Goal: Task Accomplishment & Management: Use online tool/utility

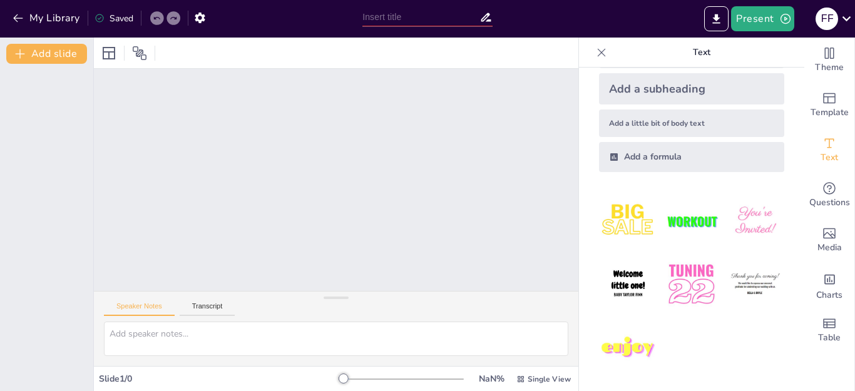
scroll to position [58, 0]
click at [734, 226] on img at bounding box center [755, 220] width 58 height 58
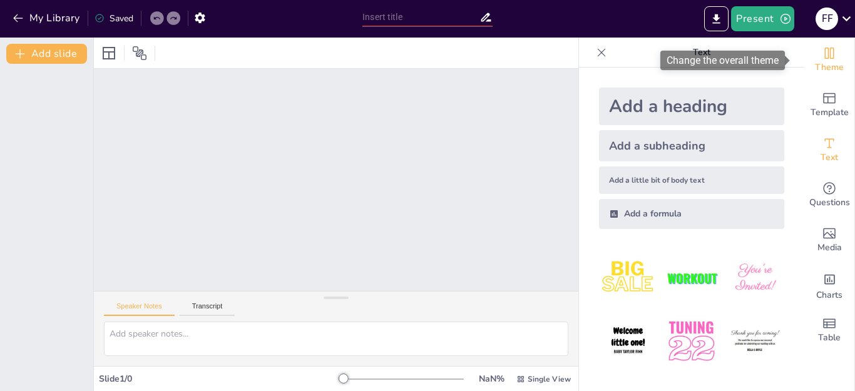
click at [815, 63] on span "Theme" at bounding box center [829, 68] width 29 height 14
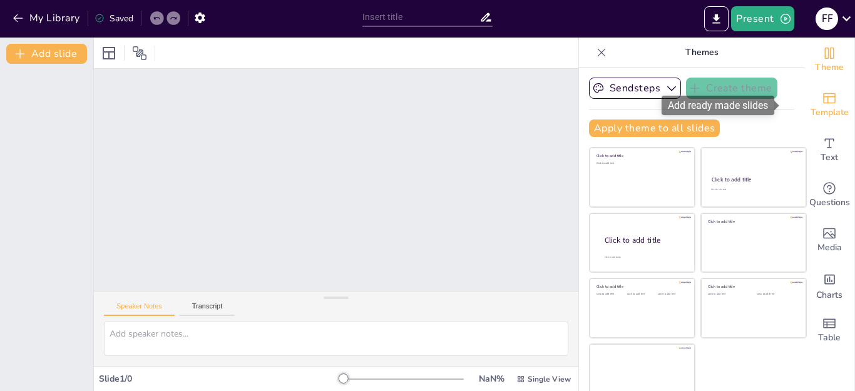
click at [819, 101] on div "Template" at bounding box center [829, 105] width 50 height 45
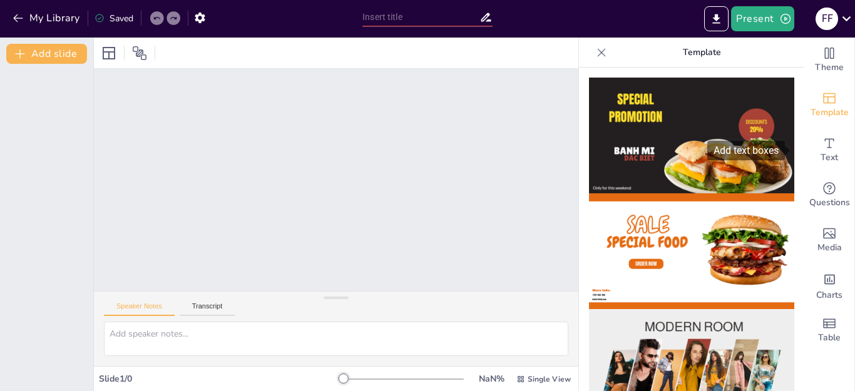
click at [788, 153] on span at bounding box center [788, 151] width 7 height 10
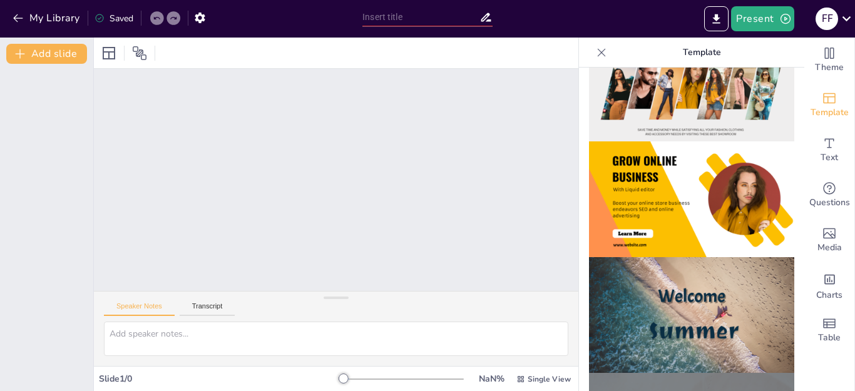
click at [786, 229] on div at bounding box center [691, 230] width 225 height 324
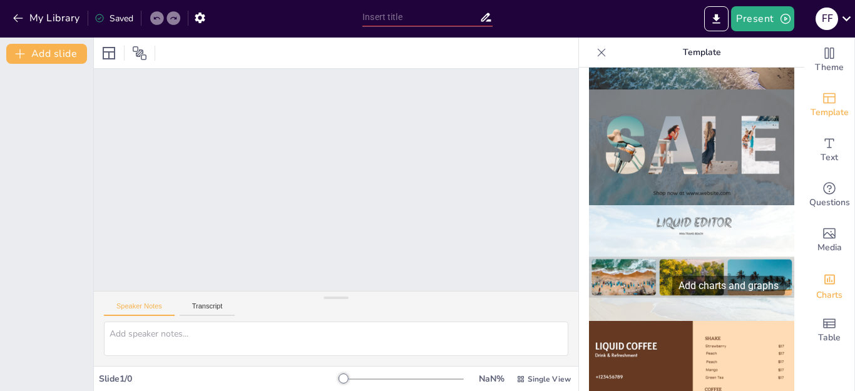
click at [804, 277] on div "Charts" at bounding box center [829, 285] width 50 height 45
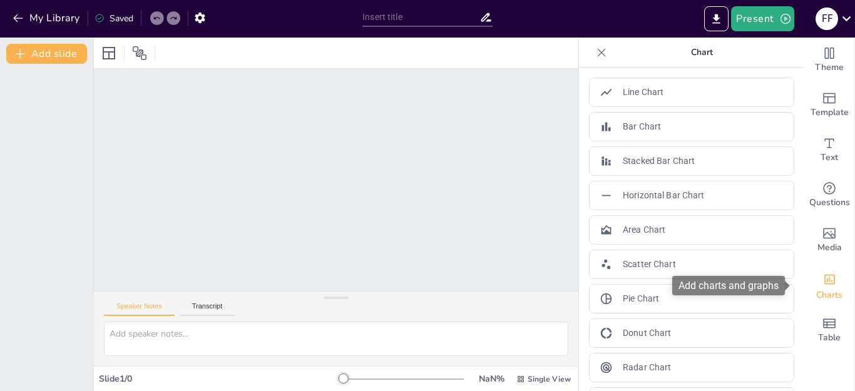
click at [790, 286] on span at bounding box center [788, 286] width 7 height 10
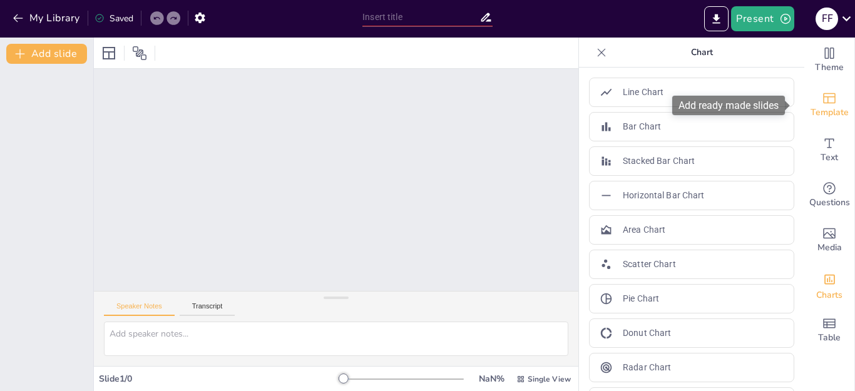
click at [808, 87] on div "Template" at bounding box center [829, 105] width 50 height 45
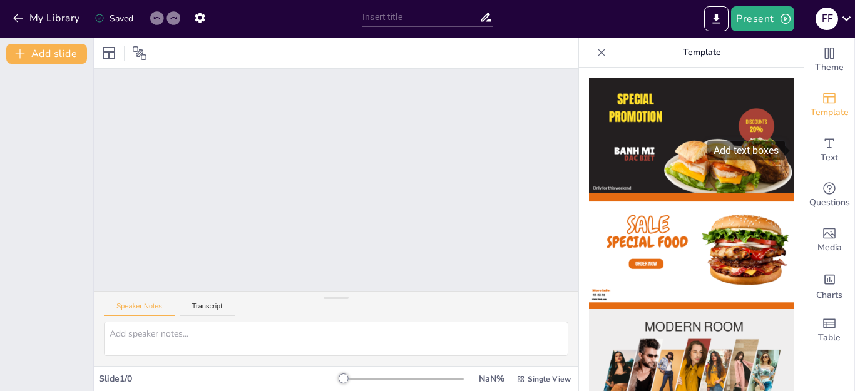
click at [786, 151] on span at bounding box center [788, 151] width 7 height 10
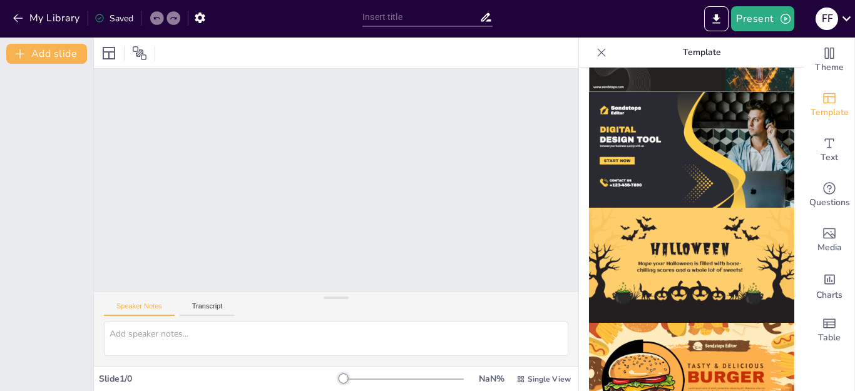
scroll to position [1276, 0]
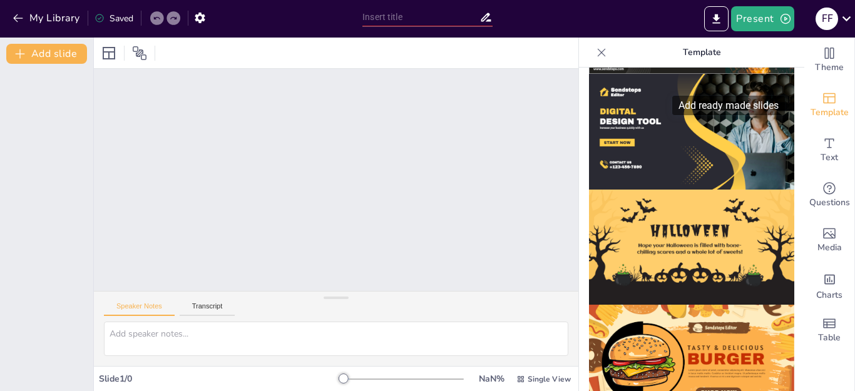
click at [784, 99] on div "Add ready made slides" at bounding box center [728, 105] width 113 height 19
click at [784, 138] on div at bounding box center [691, 230] width 225 height 324
click at [790, 288] on span at bounding box center [788, 286] width 7 height 10
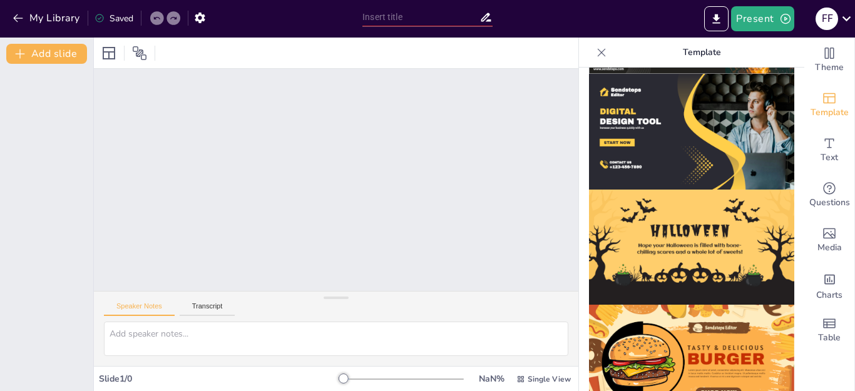
click at [782, 301] on div at bounding box center [691, 230] width 225 height 324
click at [786, 302] on div at bounding box center [691, 230] width 225 height 324
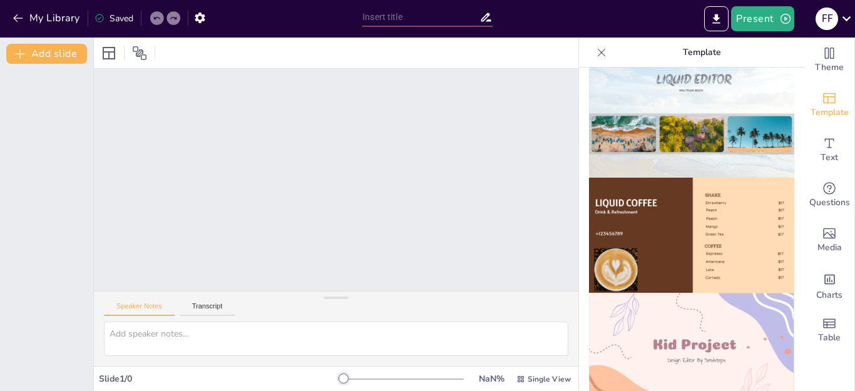
scroll to position [427, 0]
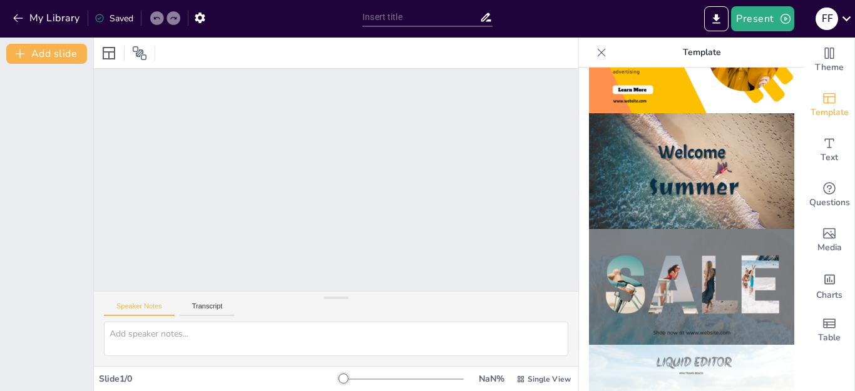
click at [703, 182] on img at bounding box center [691, 171] width 205 height 116
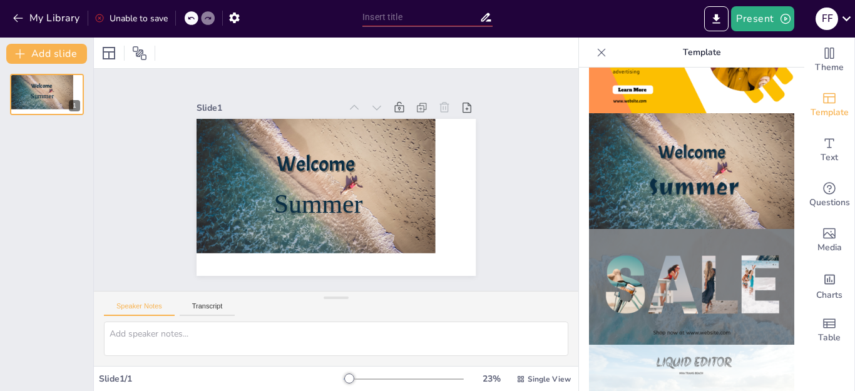
click at [699, 269] on img at bounding box center [691, 287] width 205 height 116
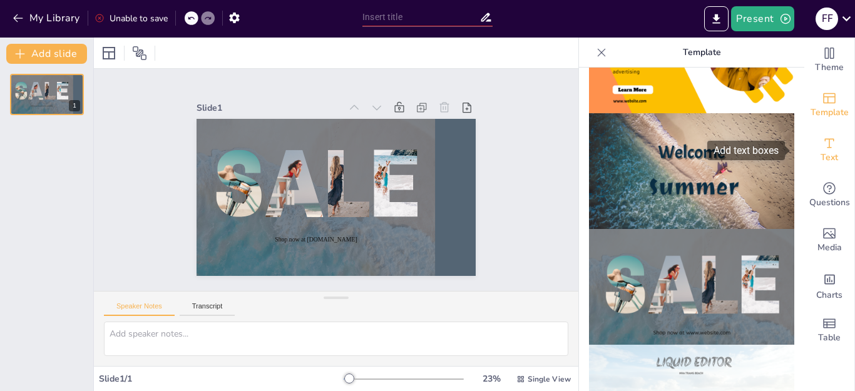
click at [822, 144] on icon "Add text boxes" at bounding box center [829, 143] width 15 height 15
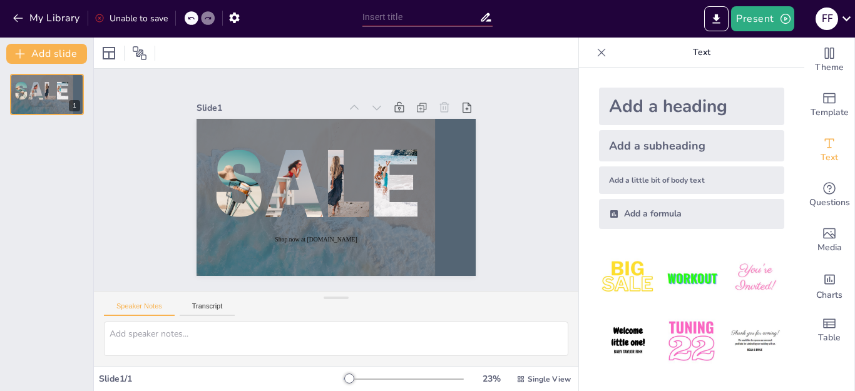
click at [699, 111] on div "Add a heading" at bounding box center [691, 107] width 185 height 38
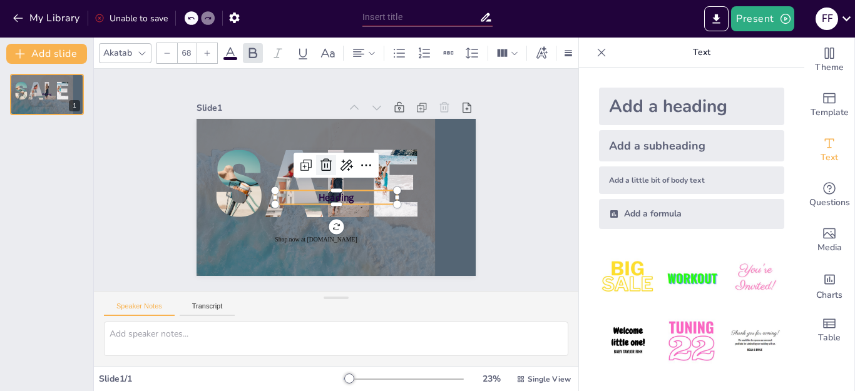
click at [318, 158] on icon at bounding box center [325, 165] width 15 height 15
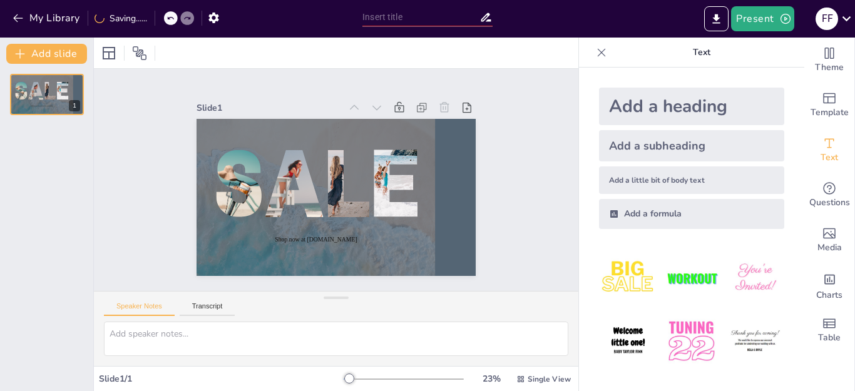
click at [696, 344] on img at bounding box center [691, 341] width 58 height 58
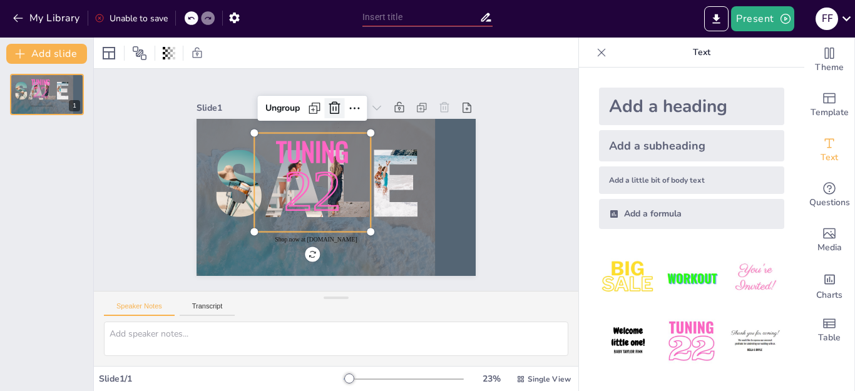
click at [327, 104] on icon at bounding box center [334, 108] width 15 height 15
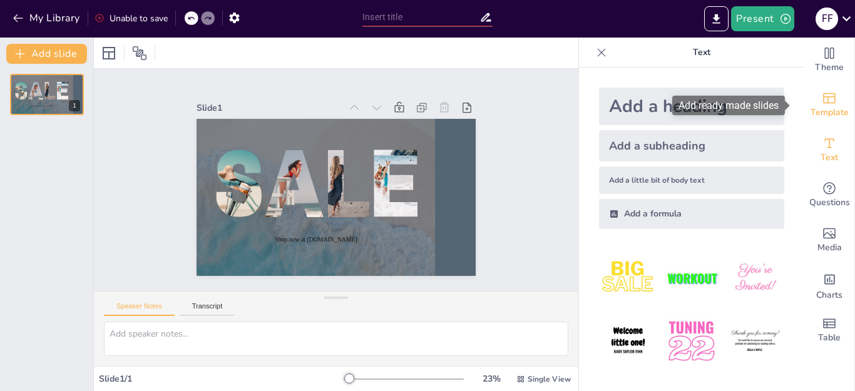
click at [822, 99] on icon "Add ready made slides" at bounding box center [829, 98] width 15 height 15
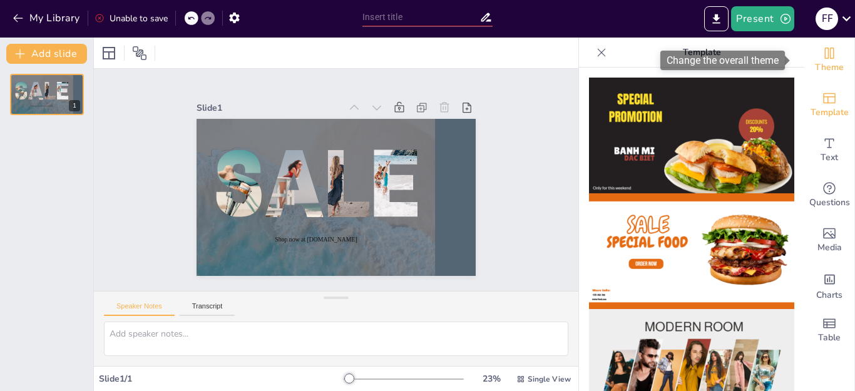
click at [825, 53] on icon "Change the overall theme" at bounding box center [829, 53] width 15 height 15
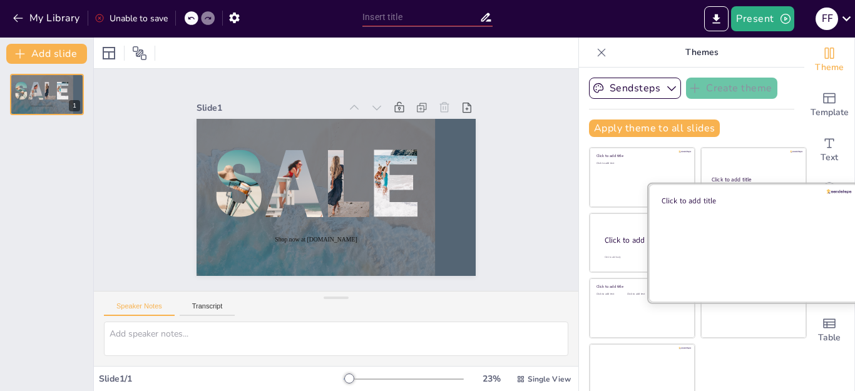
click at [685, 250] on div at bounding box center [753, 242] width 210 height 118
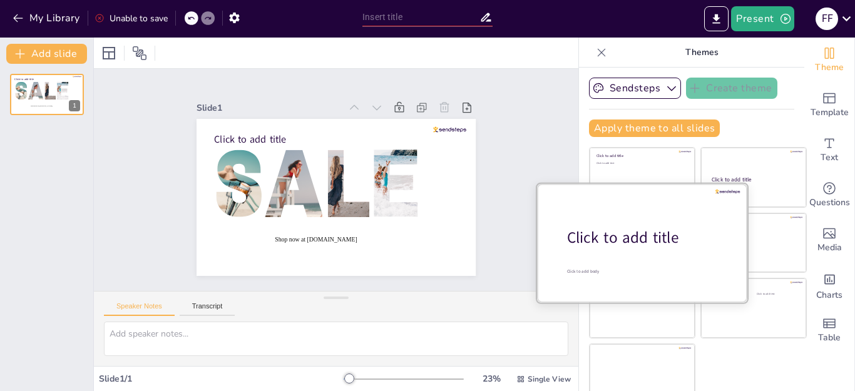
click at [615, 253] on div at bounding box center [642, 242] width 210 height 118
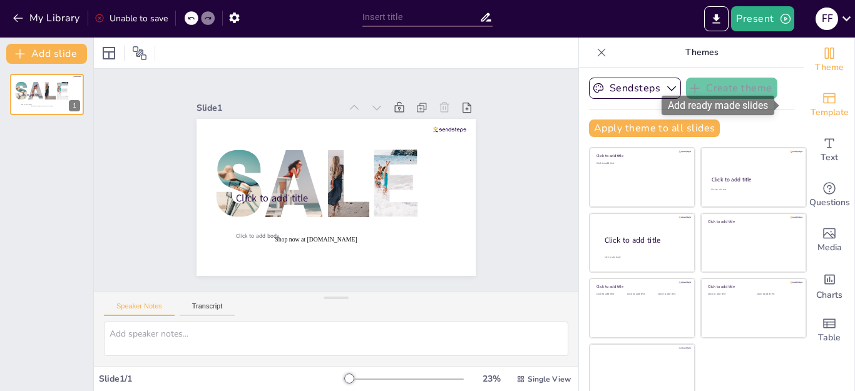
click at [821, 114] on span "Template" at bounding box center [829, 113] width 38 height 14
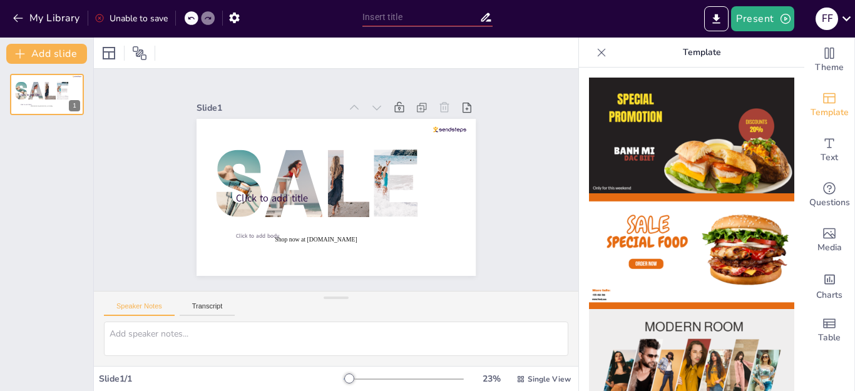
click at [718, 349] on img at bounding box center [691, 367] width 205 height 116
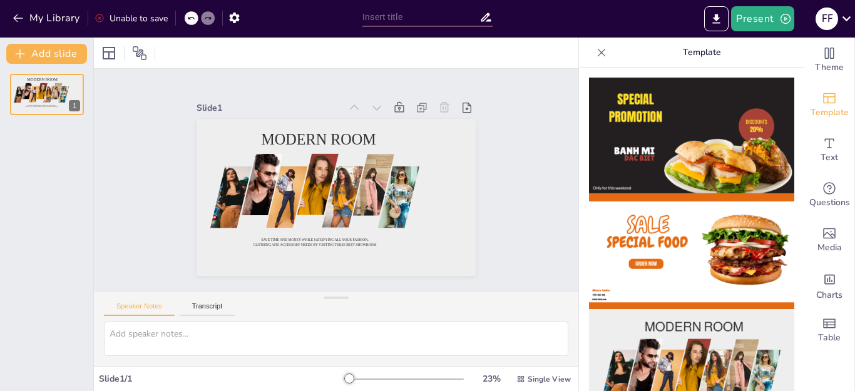
click at [702, 131] on img at bounding box center [691, 136] width 205 height 116
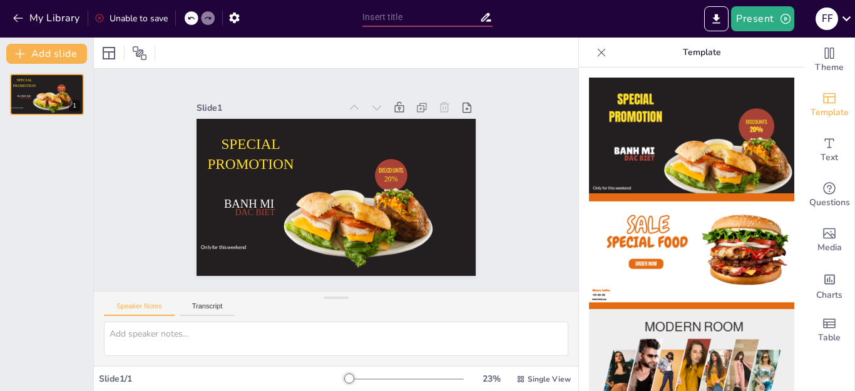
click at [702, 131] on img at bounding box center [691, 136] width 205 height 116
click at [718, 140] on img at bounding box center [691, 136] width 205 height 116
click at [854, 265] on div "Theme Template Text Questions Media Charts Table" at bounding box center [829, 215] width 51 height 354
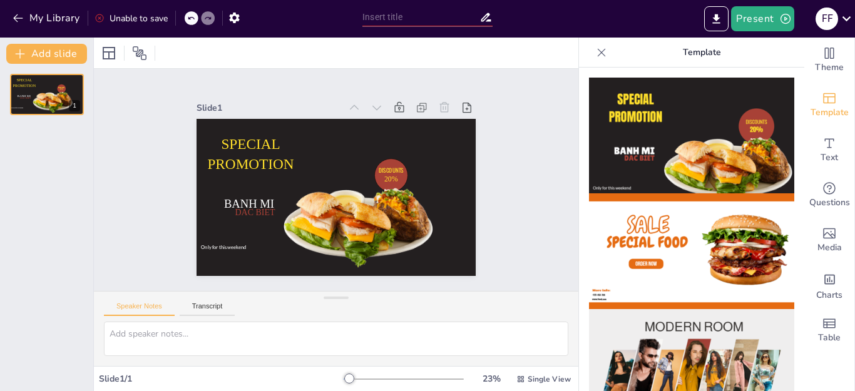
click at [360, 378] on div at bounding box center [404, 379] width 120 height 10
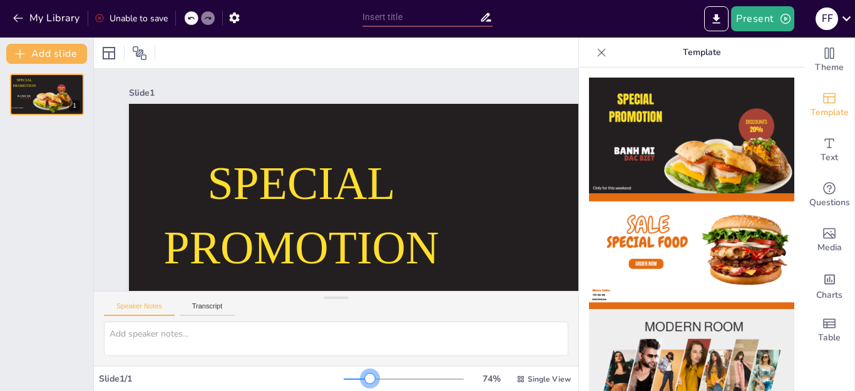
click at [365, 378] on div at bounding box center [370, 379] width 10 height 10
click at [344, 380] on div at bounding box center [404, 379] width 120 height 10
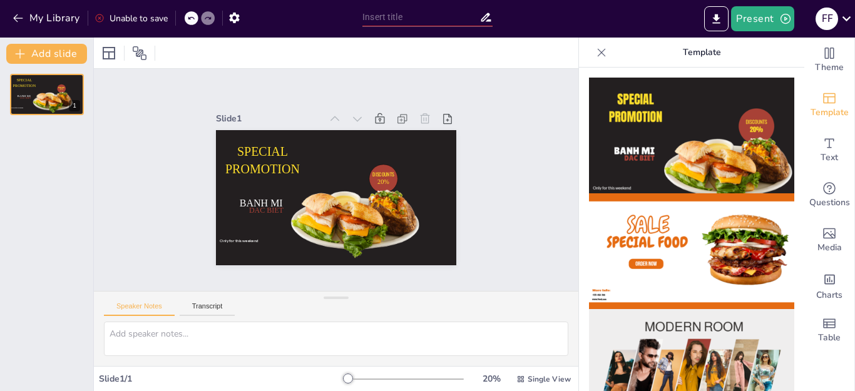
click at [343, 380] on div at bounding box center [348, 379] width 10 height 10
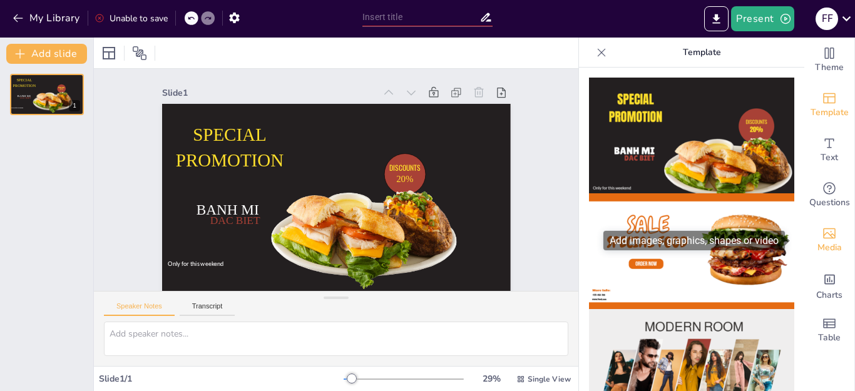
click at [819, 243] on span "Media" at bounding box center [829, 248] width 24 height 14
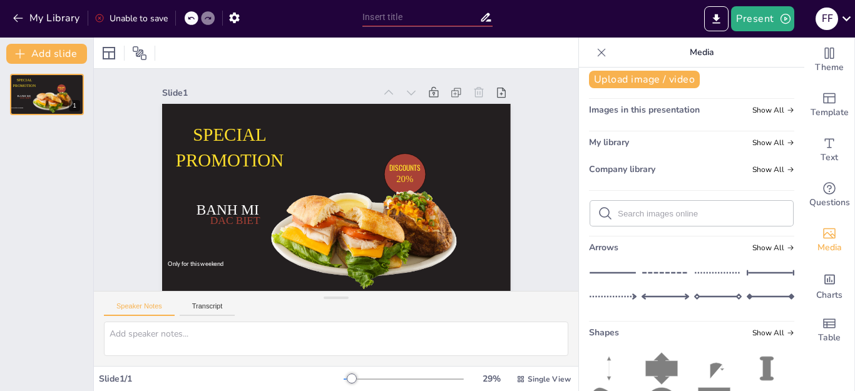
scroll to position [0, 0]
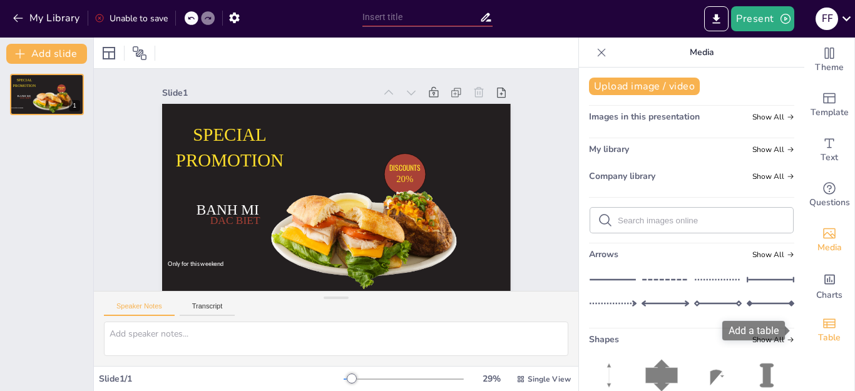
click at [822, 337] on span "Table" at bounding box center [829, 338] width 23 height 14
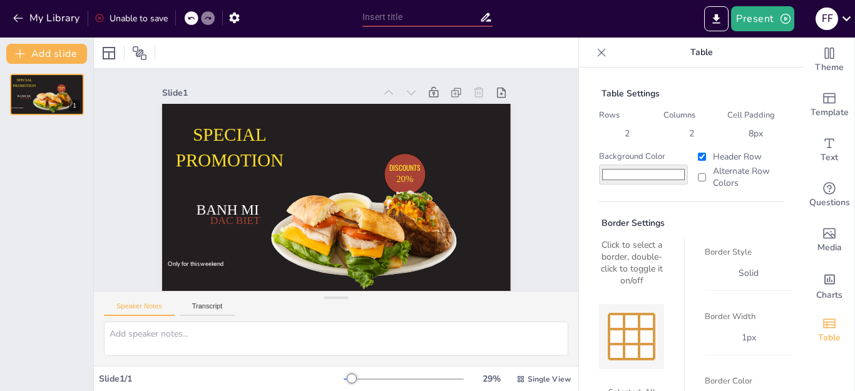
click at [854, 170] on div "Theme Template Text Questions Media Charts Table" at bounding box center [829, 215] width 51 height 354
click at [282, 373] on div "Slide 1 / 1" at bounding box center [221, 379] width 245 height 12
click at [18, 293] on div "SPECIAL PROMOTION DISCOUNTS 20% Only for this weekend BANH MI DAC BIET 1" at bounding box center [46, 227] width 93 height 327
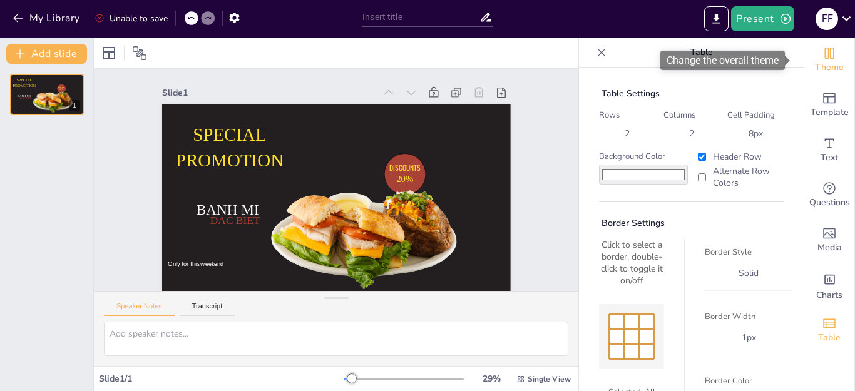
click at [822, 49] on icon "Change the overall theme" at bounding box center [829, 53] width 15 height 15
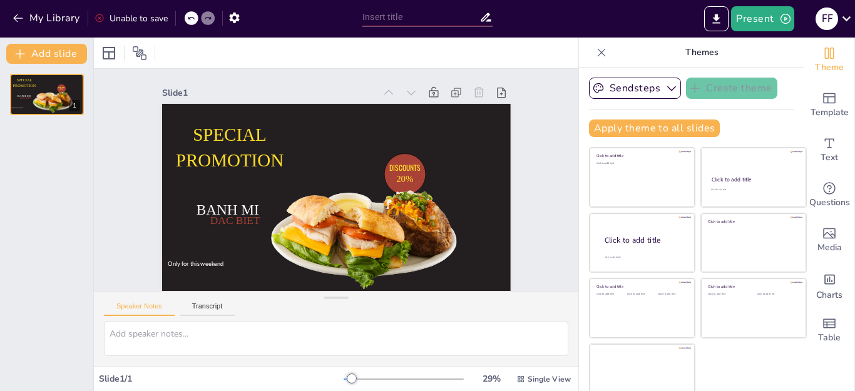
click at [598, 54] on icon at bounding box center [602, 52] width 8 height 8
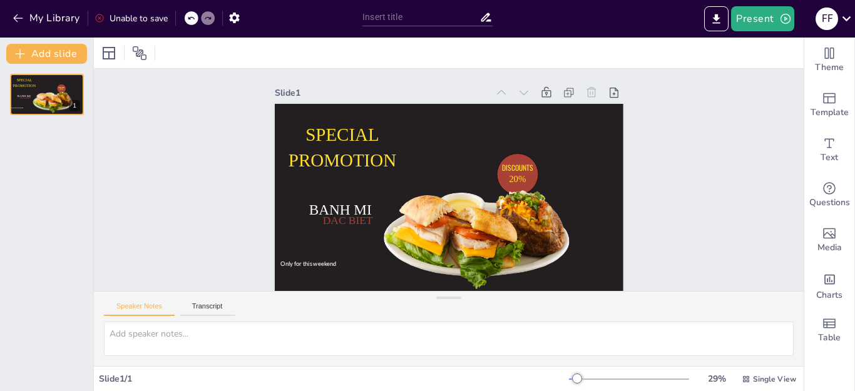
click at [402, 13] on input "text" at bounding box center [420, 17] width 117 height 18
click at [387, 14] on input "text" at bounding box center [420, 17] width 117 height 18
paste input "Make a presentation about the Steadfastness Flotilla that headed to [GEOGRAPHIC…"
type input "Make a presentation about the Steadfastness Flotilla that headed to [GEOGRAPHIC…"
click at [486, 19] on icon at bounding box center [485, 17] width 13 height 13
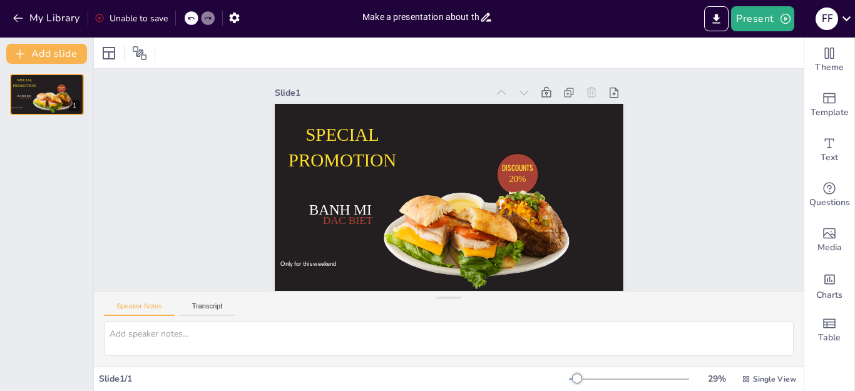
click at [478, 15] on input "Make a presentation about the Steadfastness Flotilla that headed to [GEOGRAPHIC…" at bounding box center [420, 17] width 117 height 18
click at [212, 267] on div "Slide 1 SPECIAL PROMOTION DISCOUNTS 20% Only for this weekend BANH MI DAC BIET" at bounding box center [449, 184] width 710 height 231
click at [755, 18] on button "Present" at bounding box center [762, 18] width 63 height 25
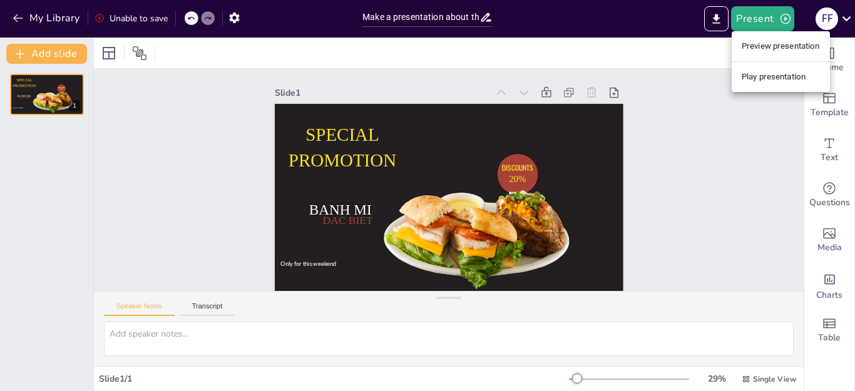
click at [670, 115] on div at bounding box center [427, 195] width 855 height 391
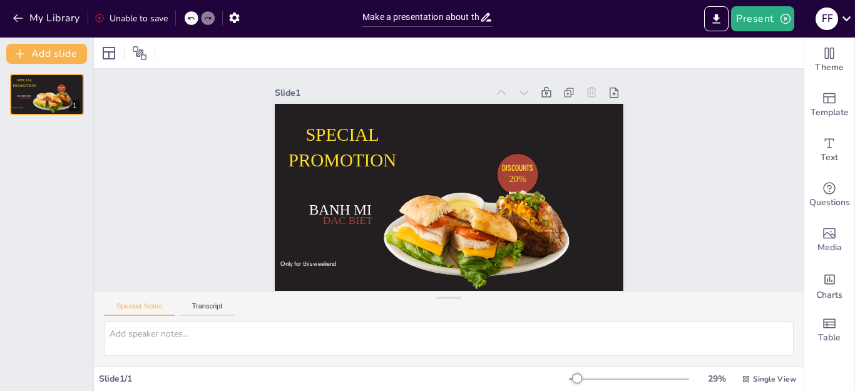
click at [854, 105] on div "Theme Template Text Questions Media Charts Table" at bounding box center [829, 215] width 51 height 354
click at [854, 208] on div "Theme Template Text Questions Media Charts Table" at bounding box center [829, 215] width 51 height 354
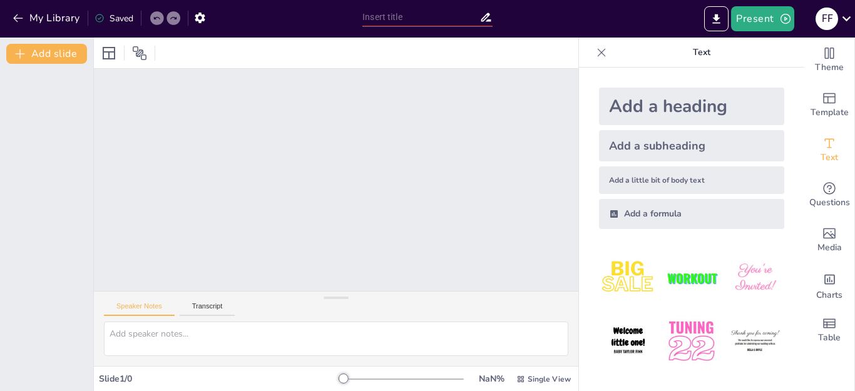
click at [36, 1] on div "My Library Saved" at bounding box center [178, 17] width 356 height 35
click at [36, 10] on button "My Library" at bounding box center [47, 18] width 76 height 20
